Goal: Task Accomplishment & Management: Manage account settings

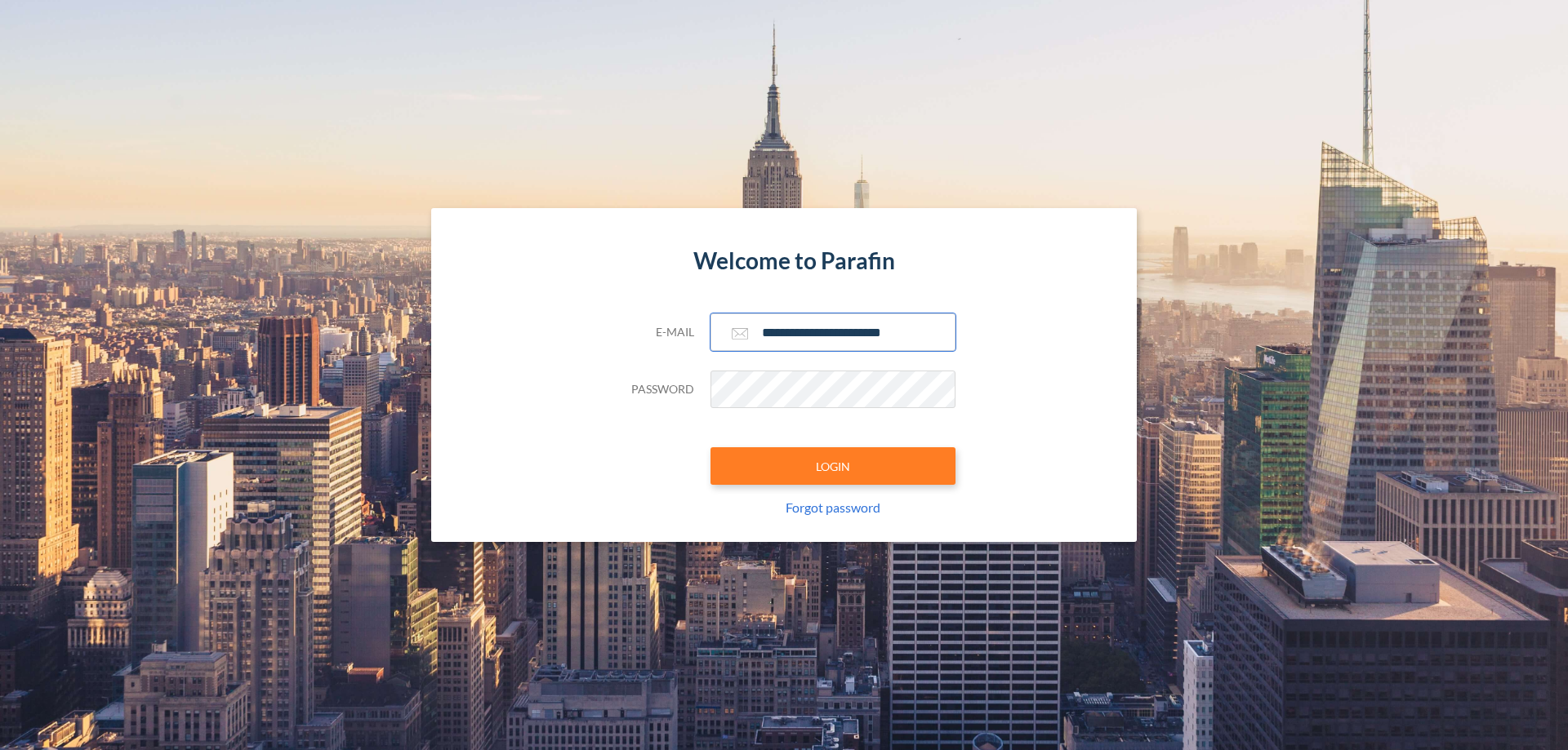
type input "**********"
click at [833, 466] on button "LOGIN" at bounding box center [833, 466] width 245 height 38
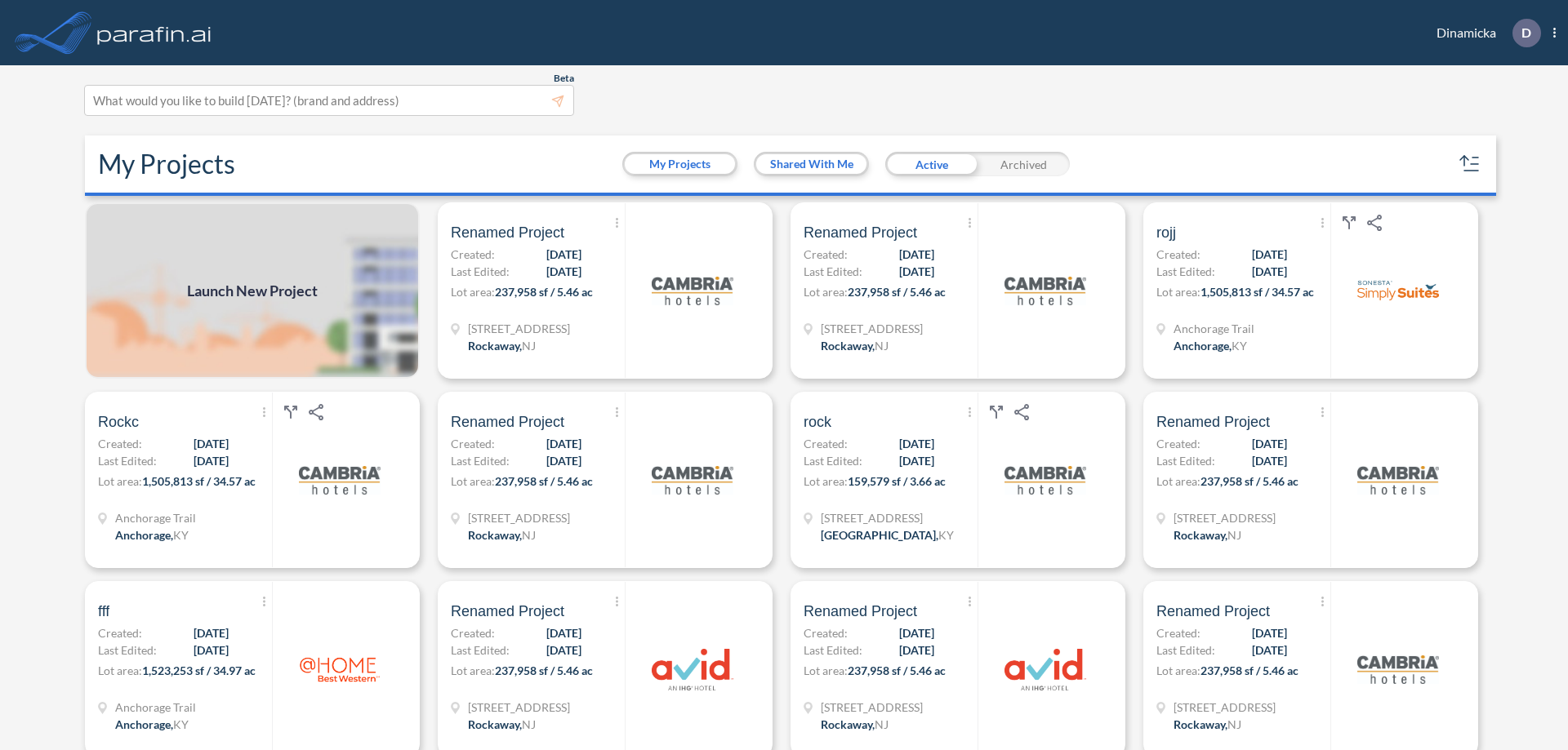
scroll to position [4, 0]
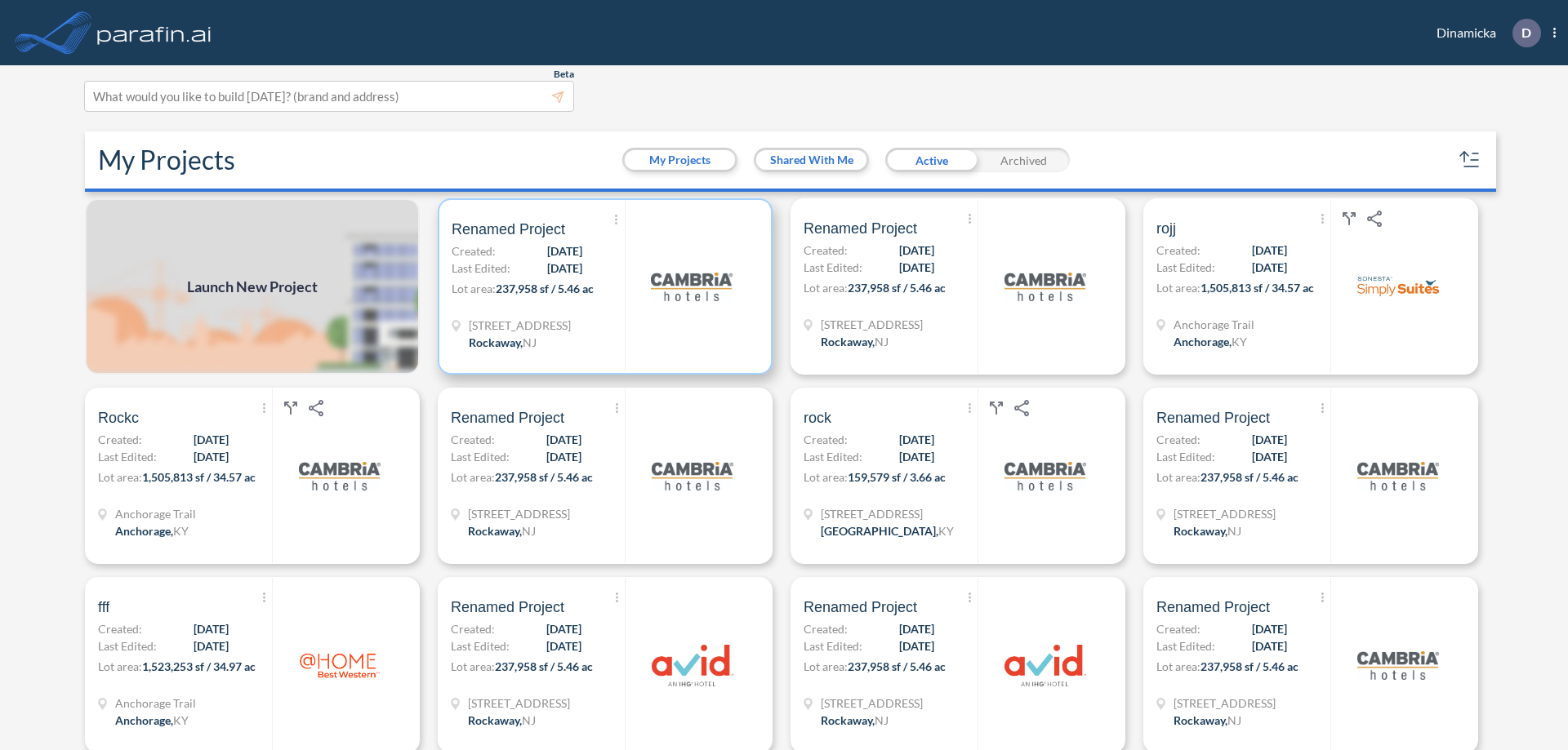
click at [602, 286] on p "Lot area: 237,958 sf / 5.46 ac" at bounding box center [538, 291] width 173 height 23
